Goal: Task Accomplishment & Management: Complete application form

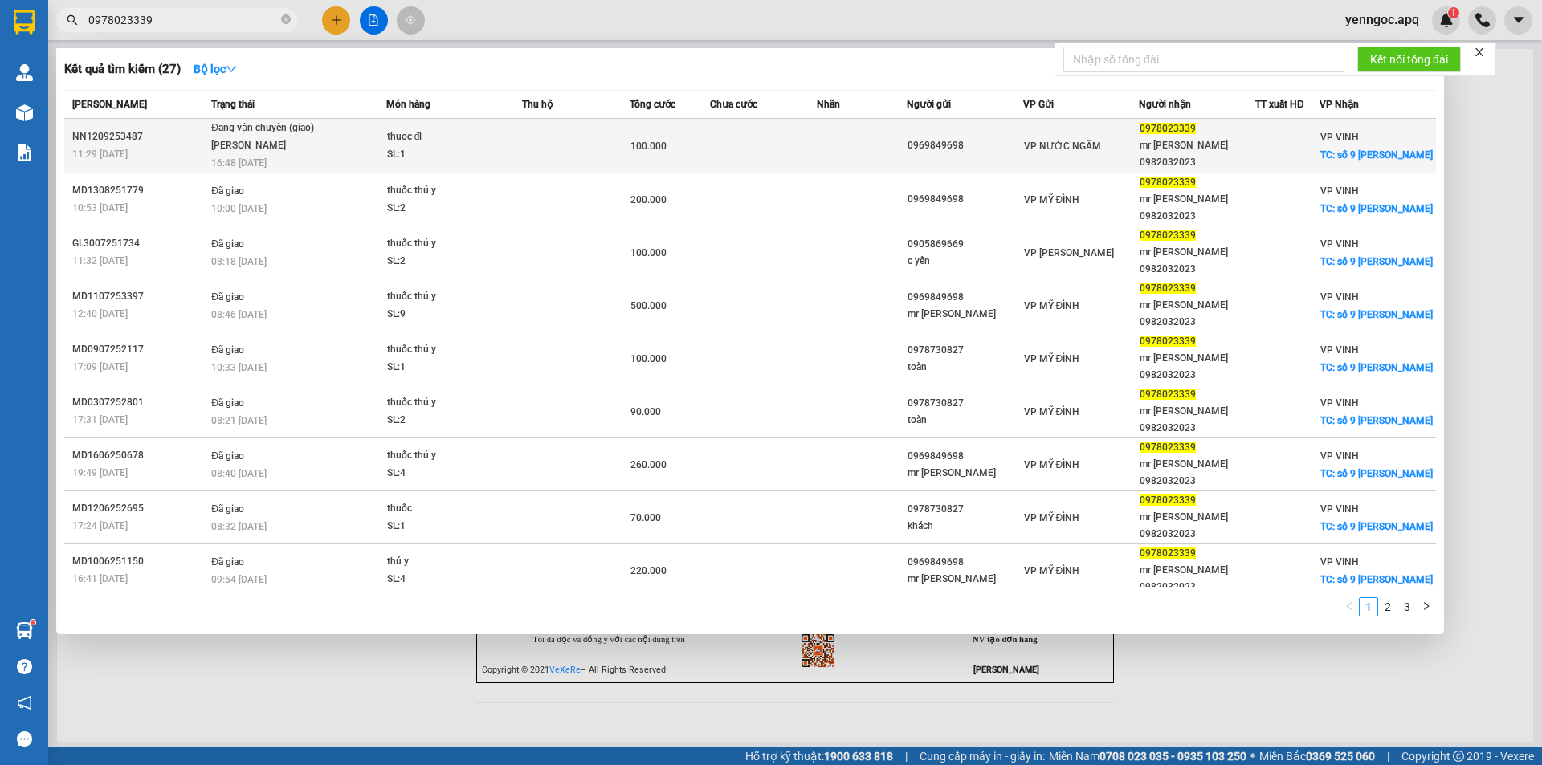
type input "0978023339"
click at [434, 146] on div "SL: 1" at bounding box center [447, 155] width 120 height 18
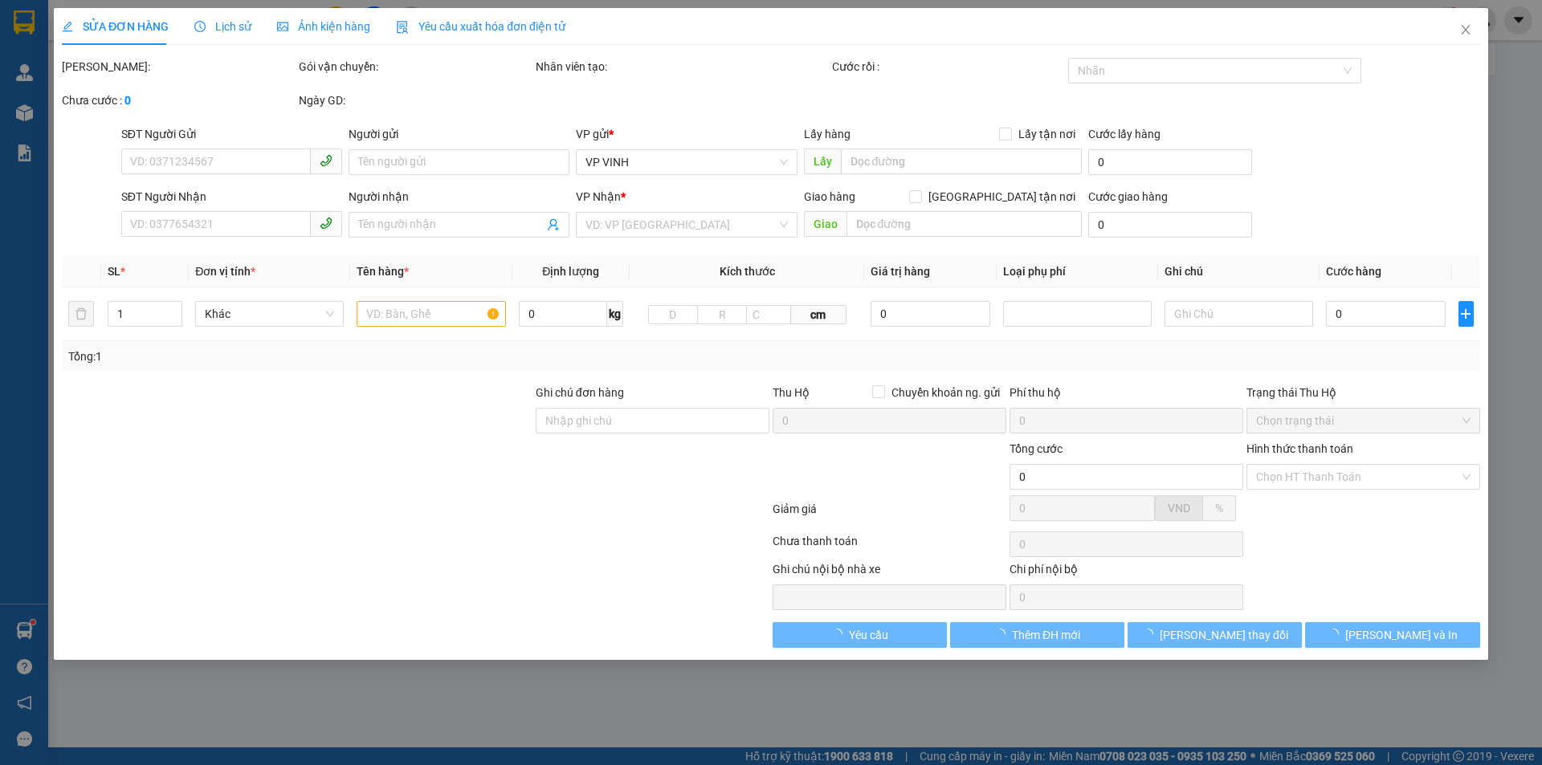
type input "0969849698"
type input "0978023339"
type input "mr [PERSON_NAME] 0982032023"
checkbox input "true"
type input "số 9 [PERSON_NAME]"
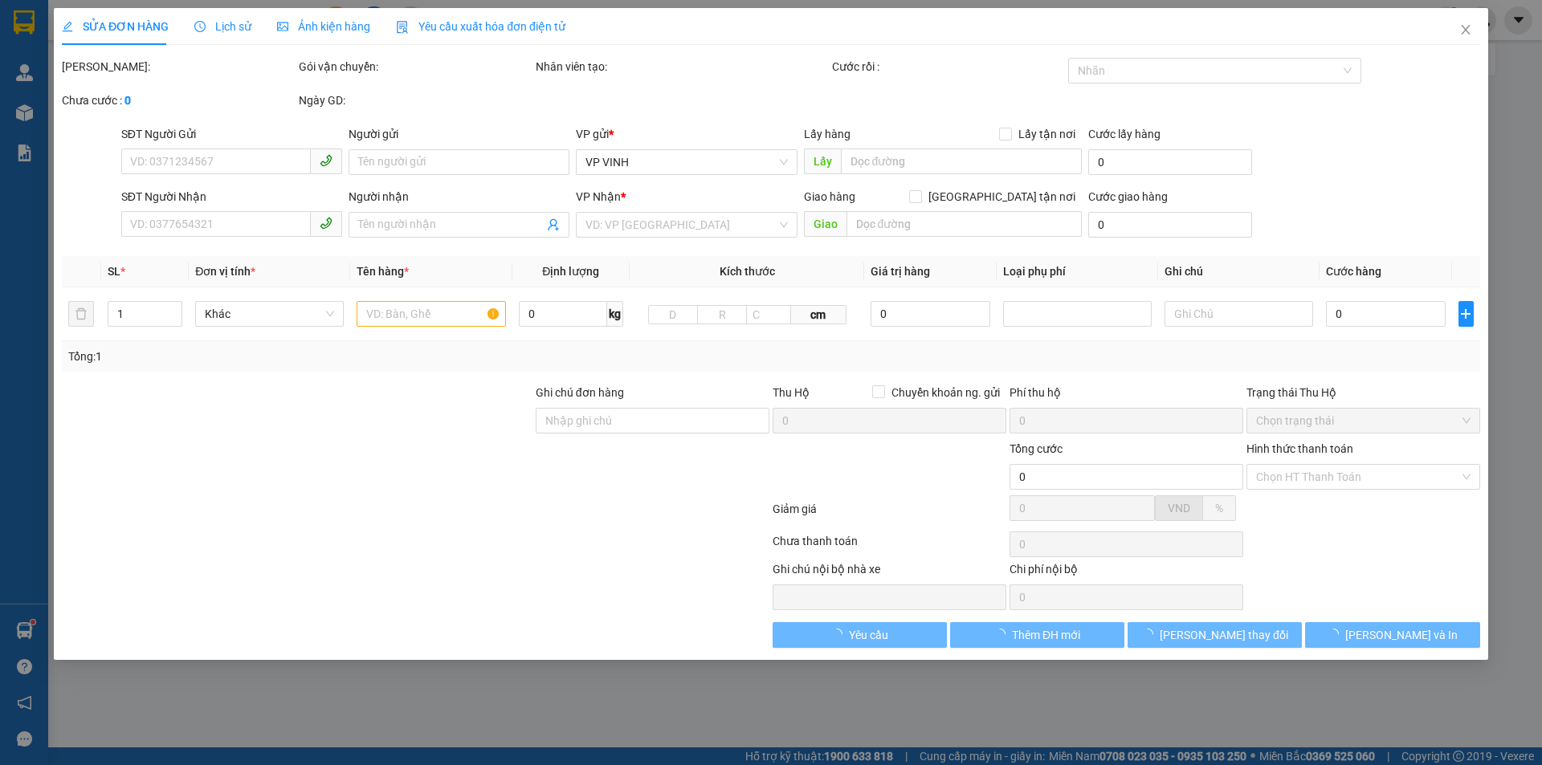
type input "100.000"
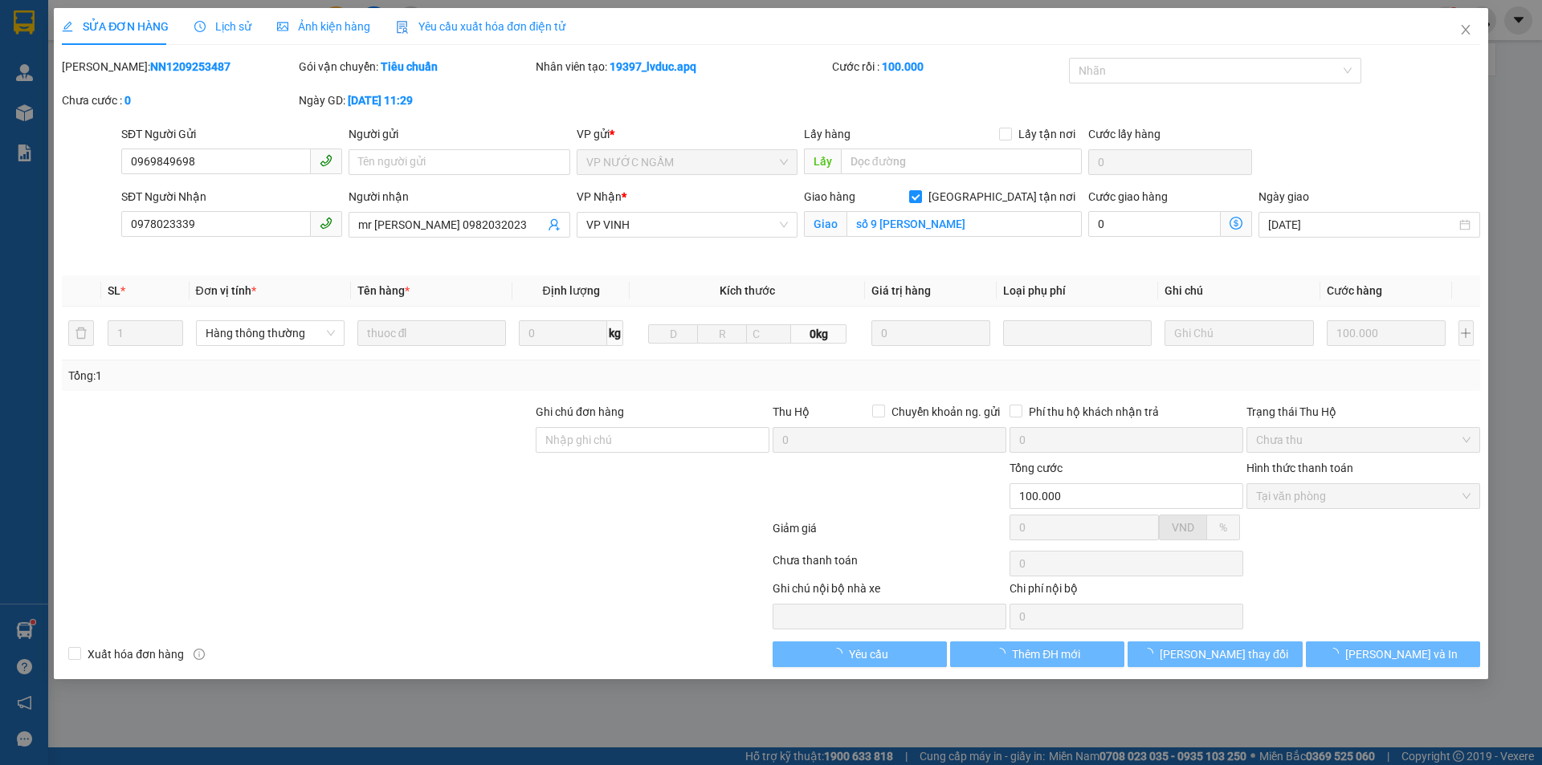
click at [221, 22] on span "Lịch sử" at bounding box center [222, 26] width 57 height 13
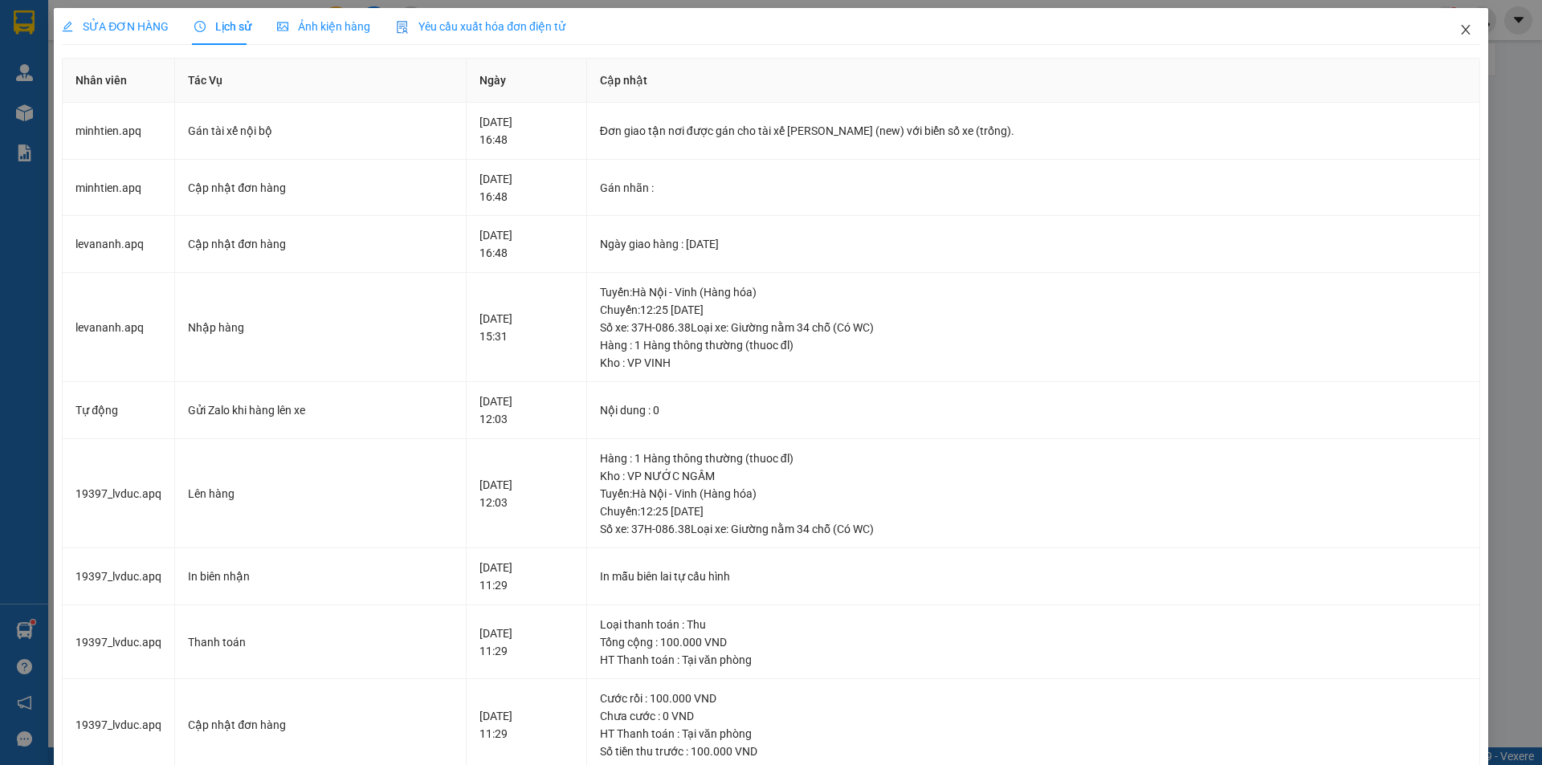
click at [1460, 31] on icon "close" at bounding box center [1464, 30] width 9 height 10
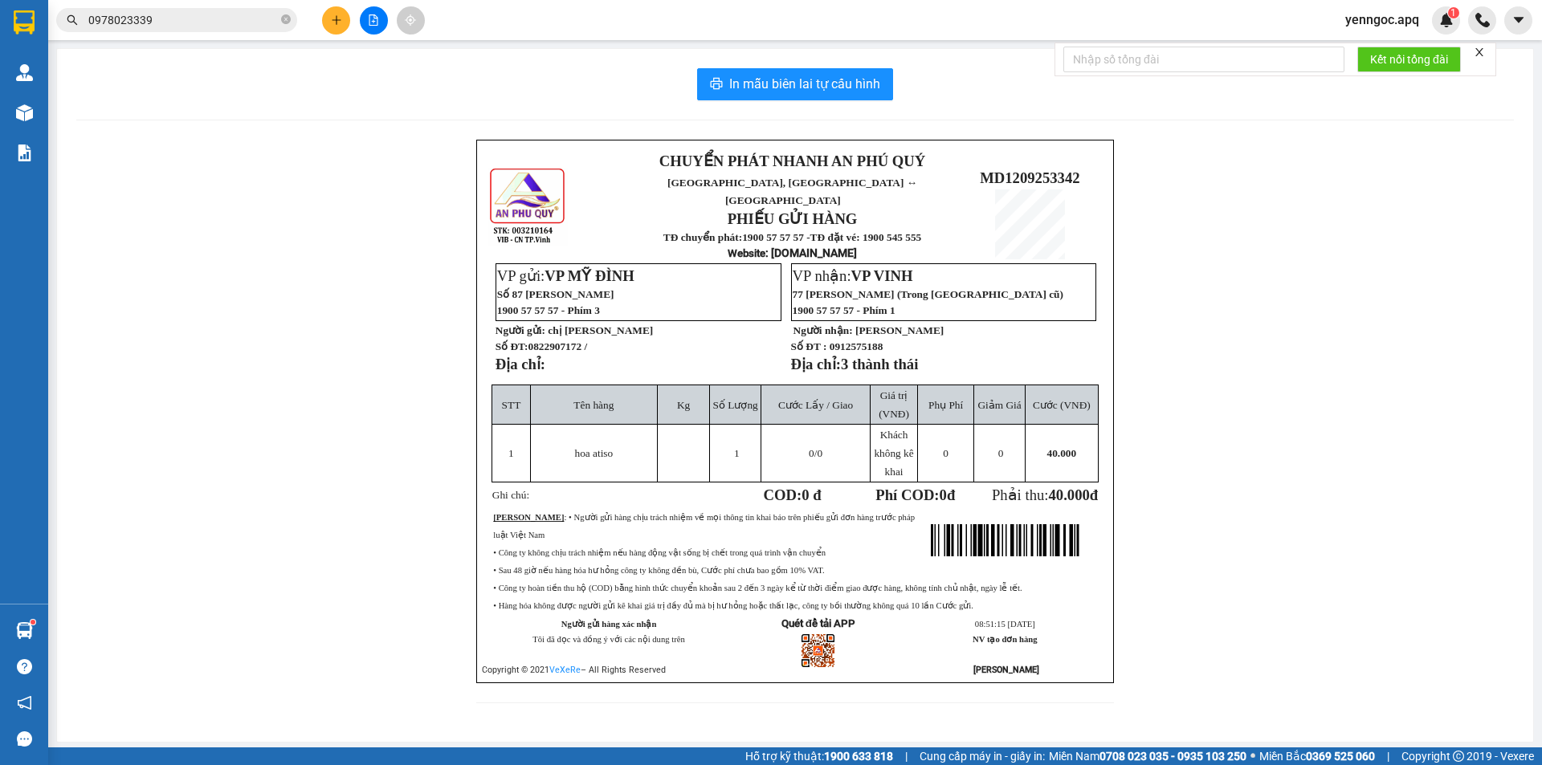
click at [207, 24] on input "0978023339" at bounding box center [182, 20] width 189 height 18
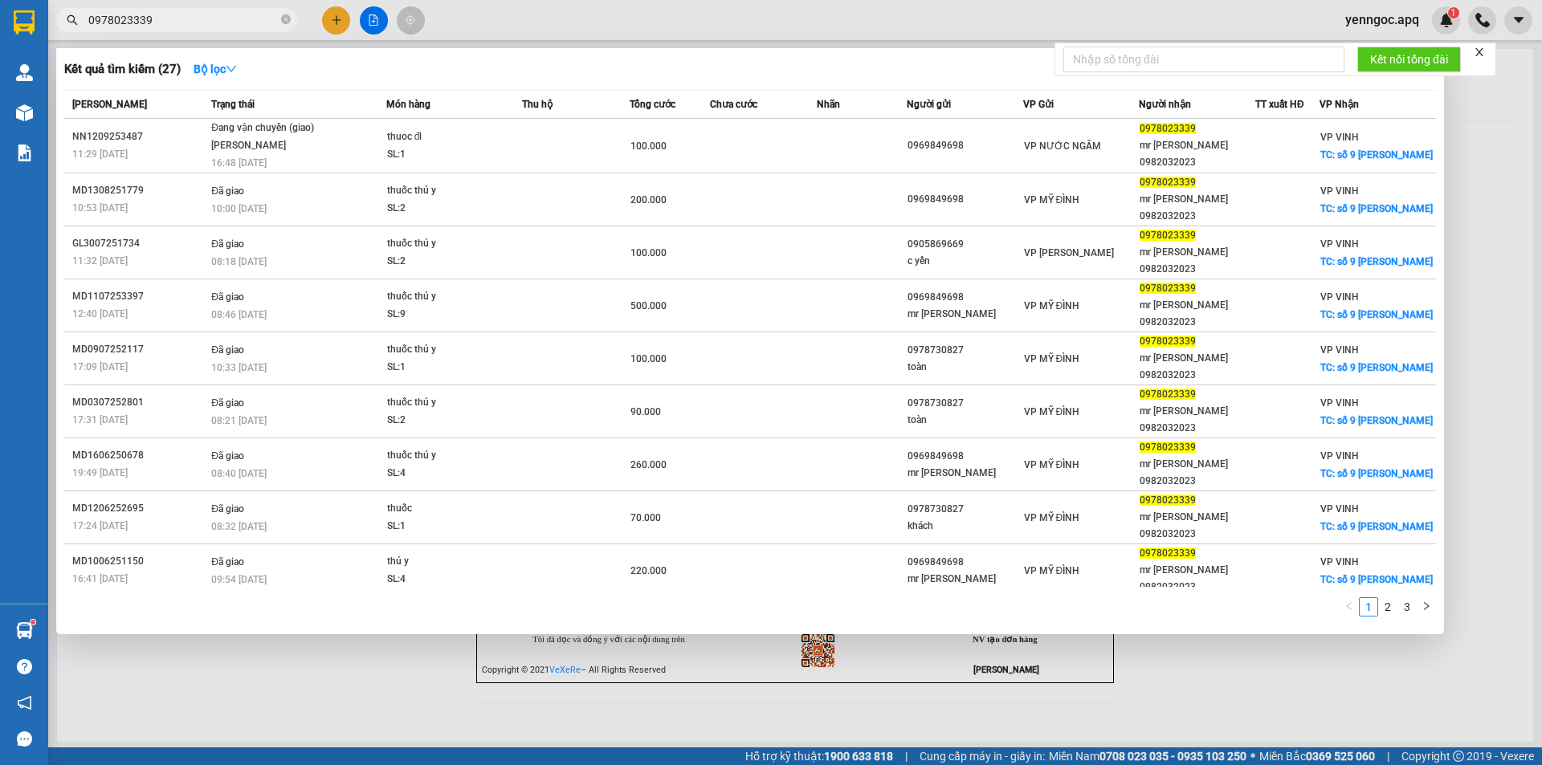
click at [256, 22] on input "0978023339" at bounding box center [182, 20] width 189 height 18
paste input "43788333"
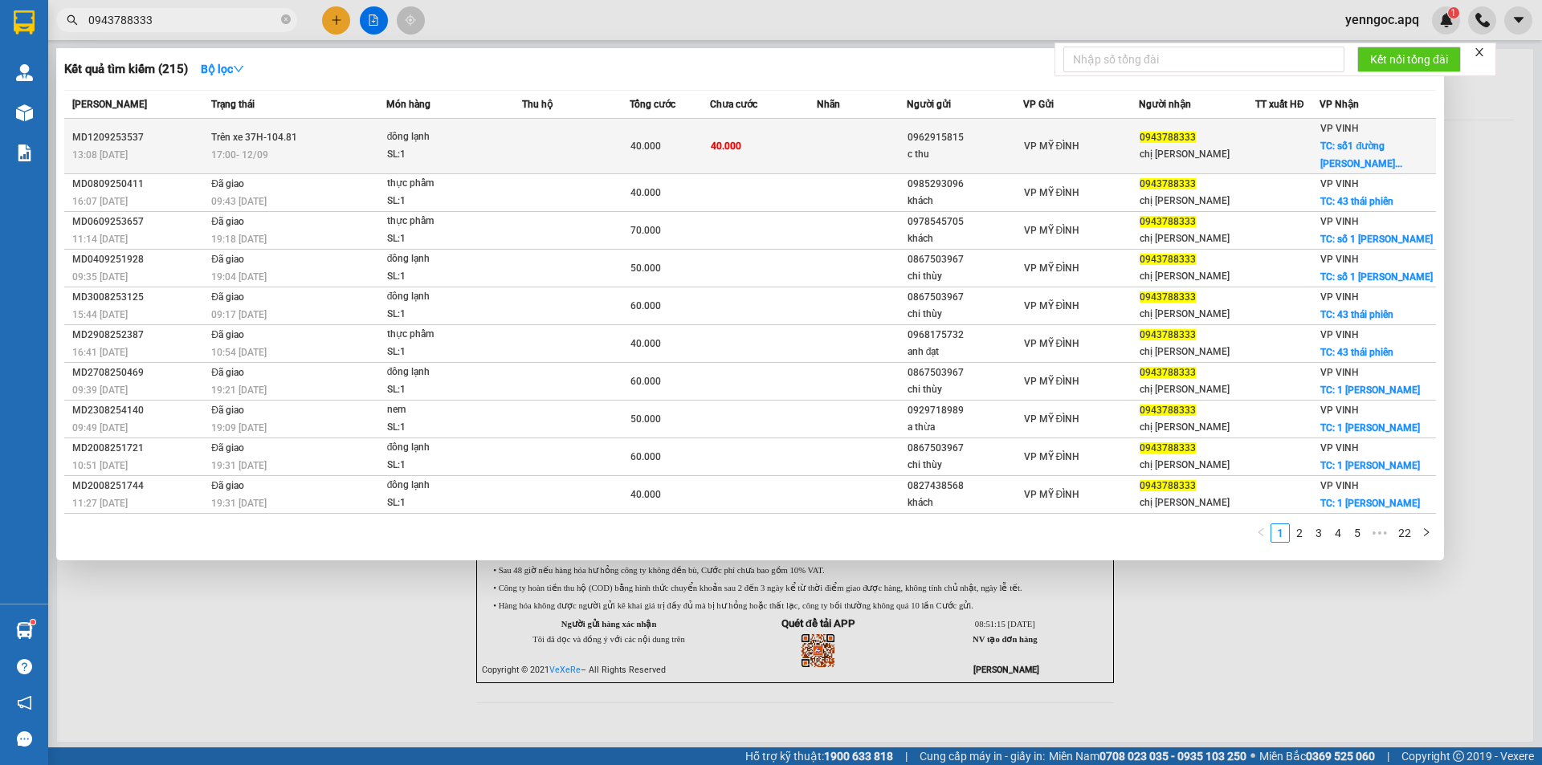
type input "0943788333"
click at [504, 144] on div "đông lạnh" at bounding box center [447, 137] width 120 height 18
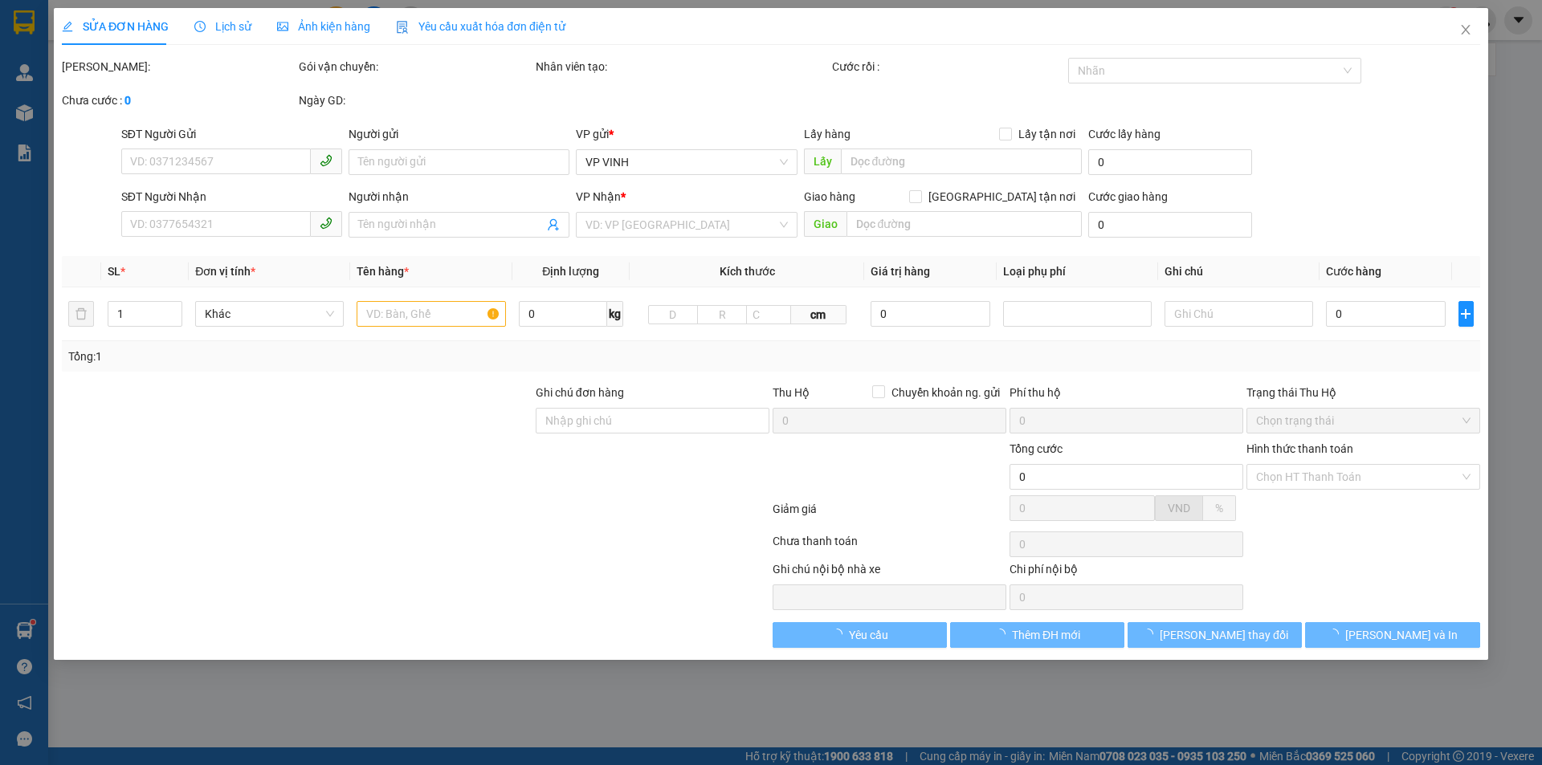
type input "0962915815"
type input "c thu"
type input "0943788333"
type input "chị [PERSON_NAME]"
checkbox input "true"
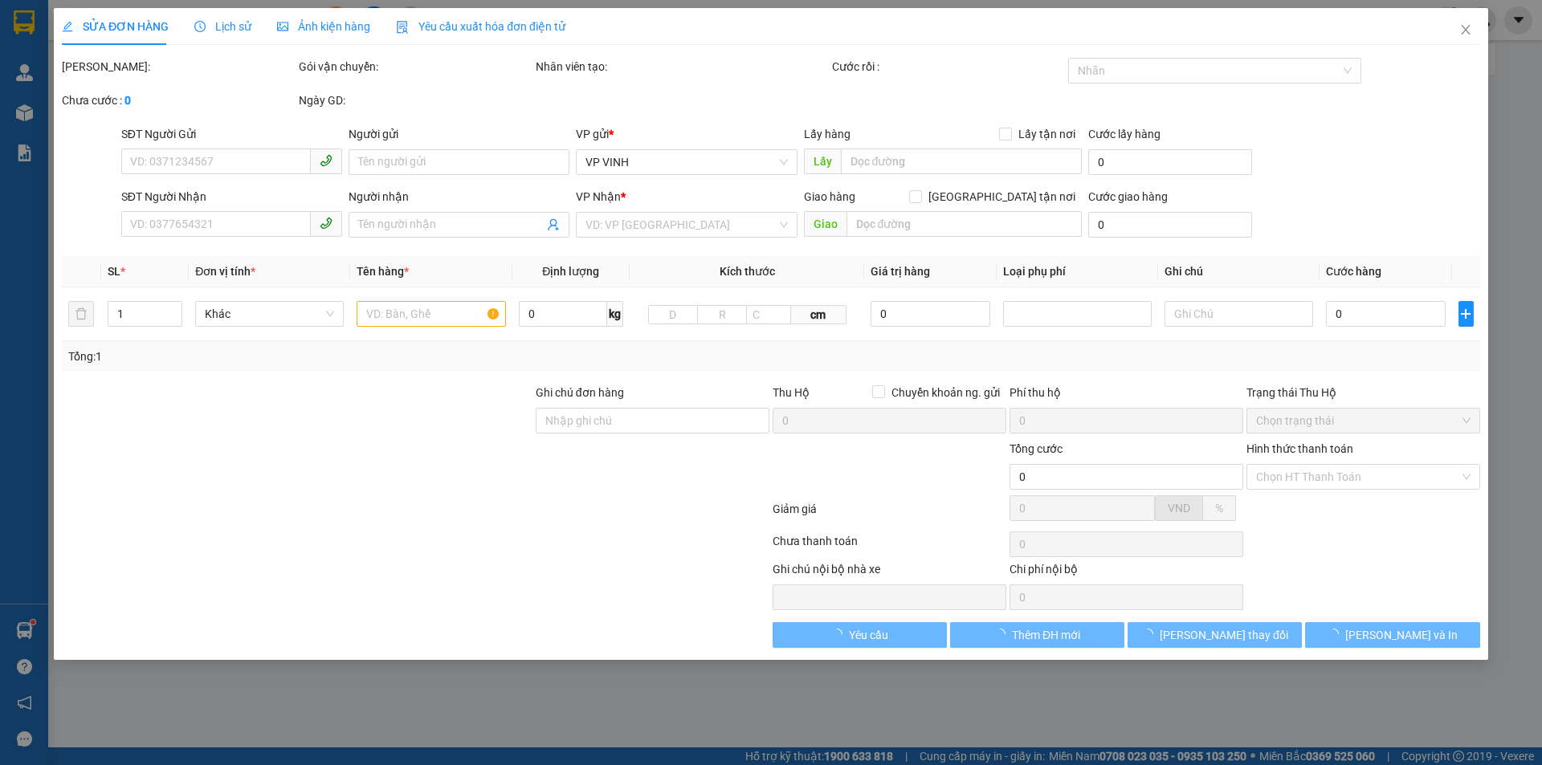
type input "số1 đường cao thắng [PERSON_NAME][GEOGRAPHIC_DATA]"
type input "40.000"
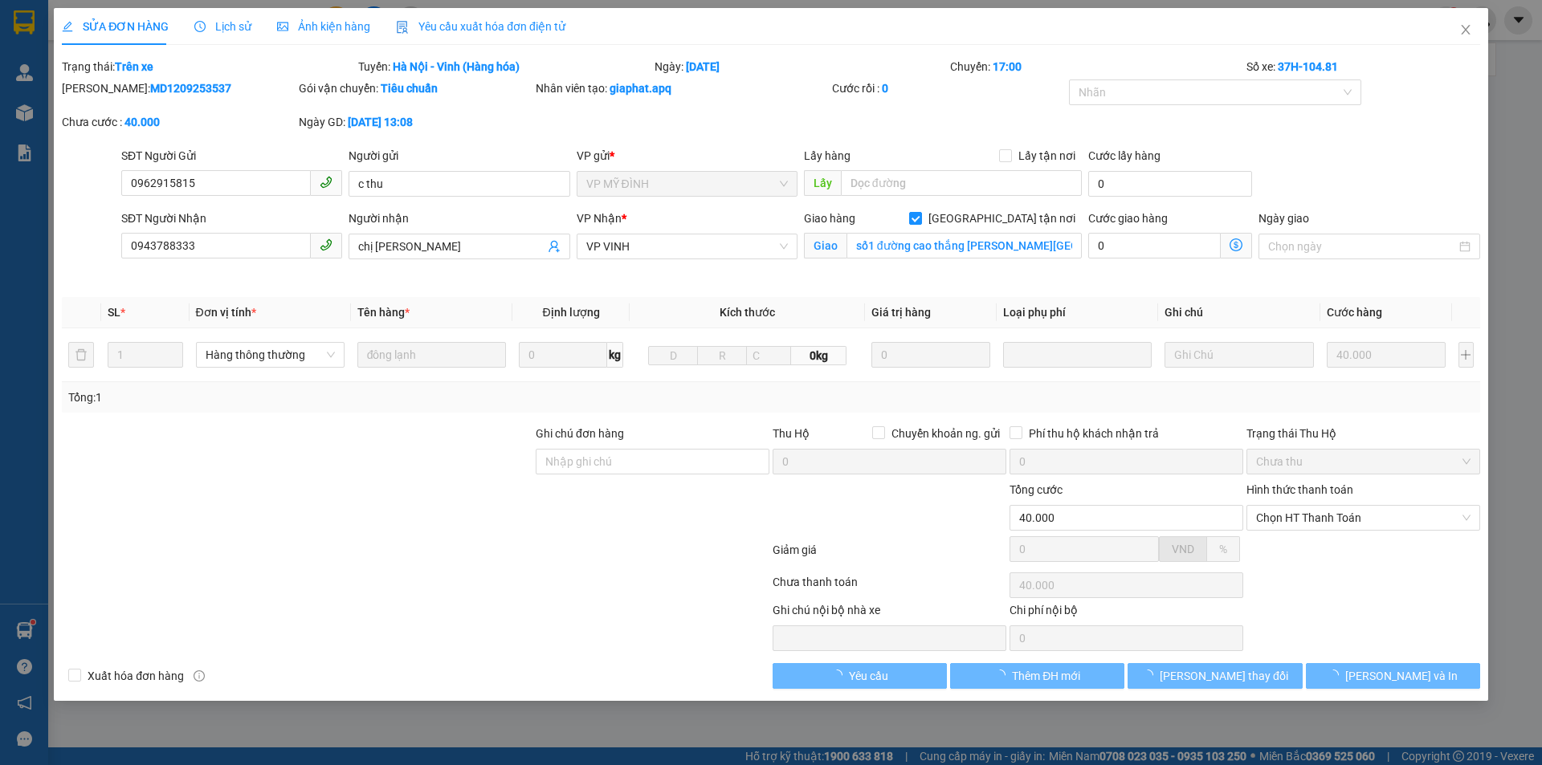
click at [197, 24] on icon "clock-circle" at bounding box center [199, 26] width 11 height 11
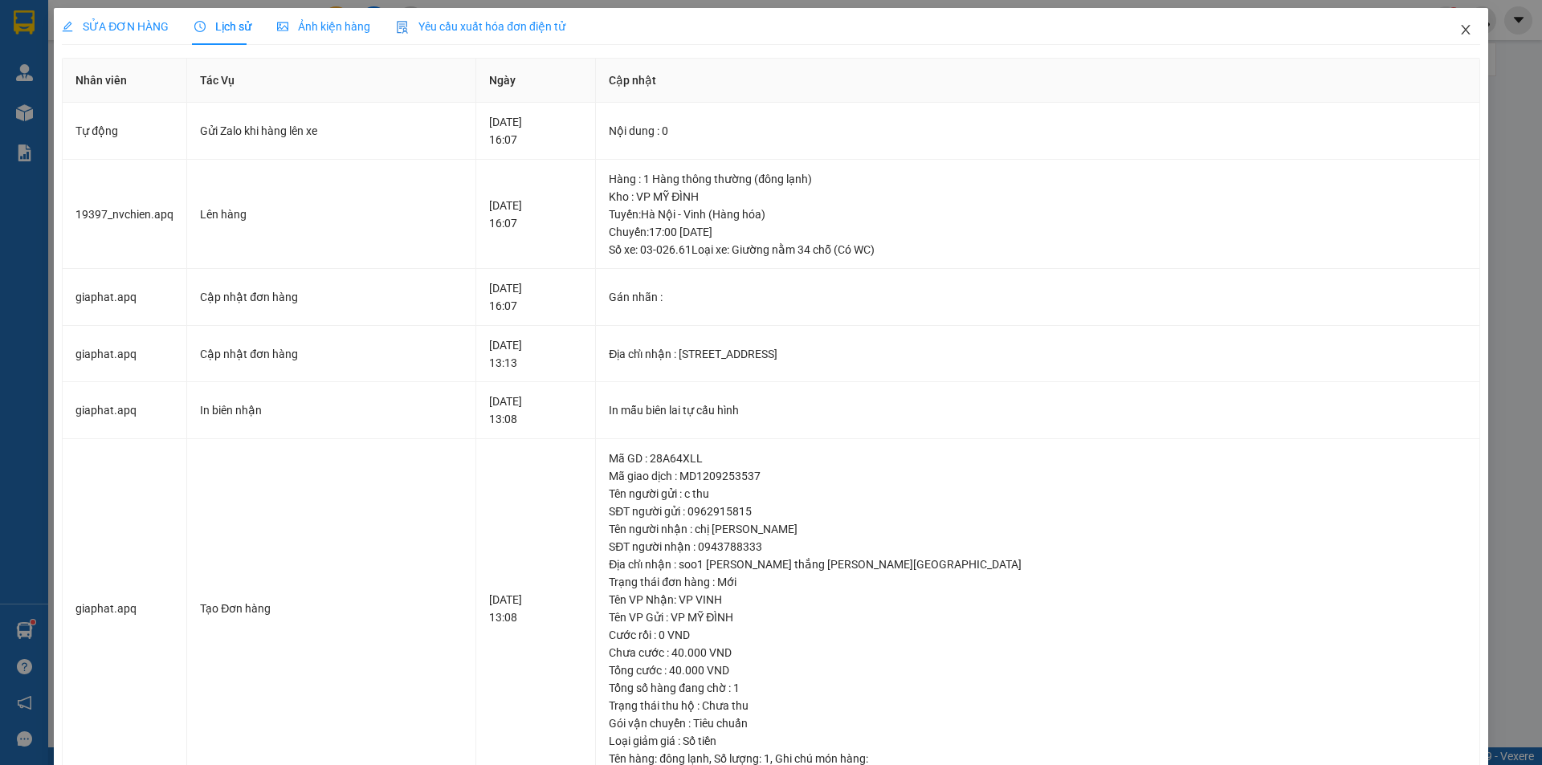
click at [1459, 27] on icon "close" at bounding box center [1465, 29] width 13 height 13
